Goal: Book appointment/travel/reservation

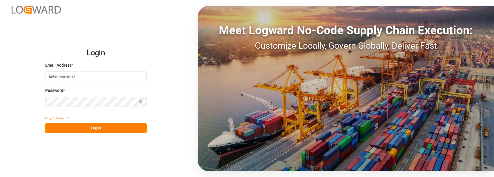
type input "[PERSON_NAME][EMAIL_ADDRESS][PERSON_NAME][DOMAIN_NAME]"
click at [103, 125] on button "Log In" at bounding box center [96, 128] width 102 height 10
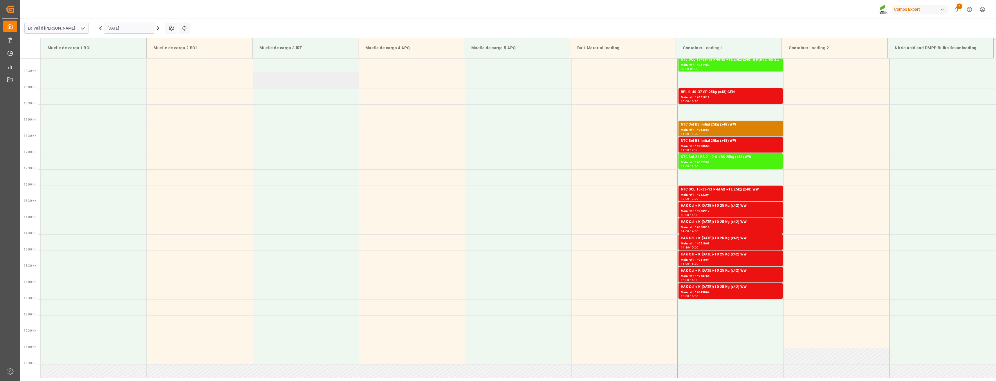
scroll to position [238, 0]
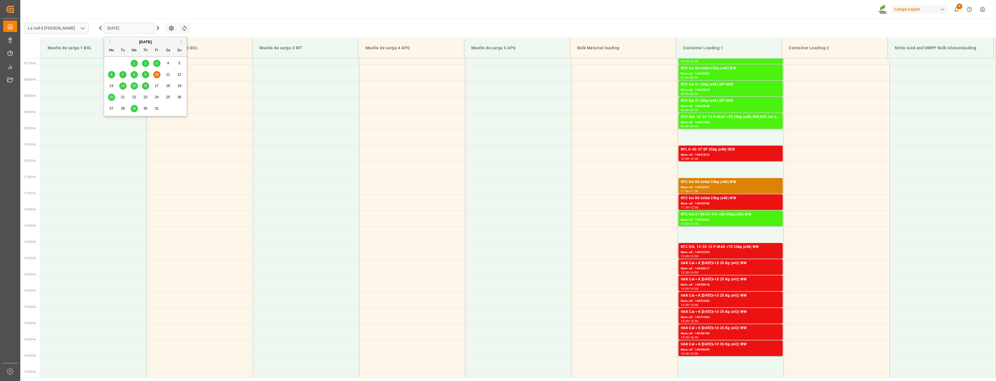
click at [134, 26] on input "[DATE]" at bounding box center [129, 28] width 50 height 11
click at [125, 86] on div "14" at bounding box center [122, 86] width 7 height 7
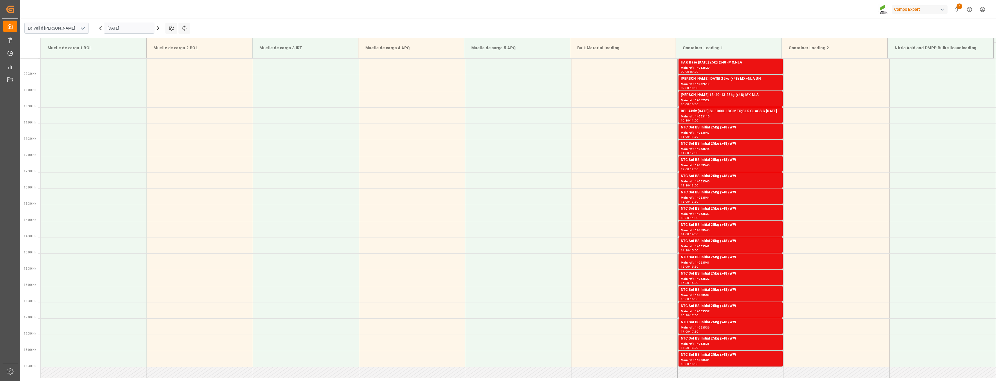
scroll to position [325, 0]
